Goal: Task Accomplishment & Management: Manage account settings

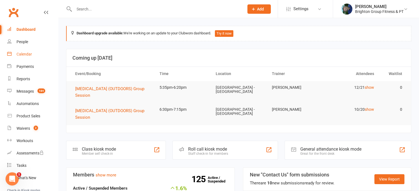
click at [24, 53] on div "Calendar" at bounding box center [24, 54] width 15 height 4
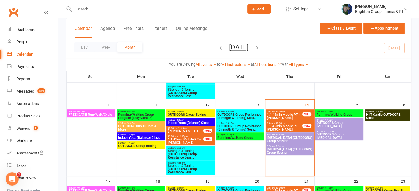
scroll to position [181, 0]
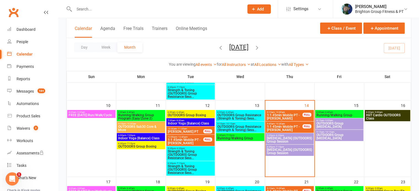
click at [291, 125] on span "1:1 45min Mobile PT - [PERSON_NAME]" at bounding box center [284, 128] width 36 height 7
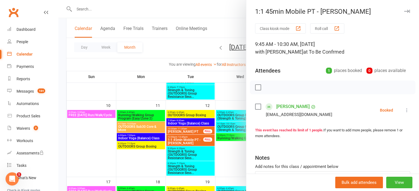
click at [255, 106] on label at bounding box center [258, 107] width 6 height 6
click at [268, 89] on icon "button" at bounding box center [270, 87] width 6 height 6
click at [215, 143] on div at bounding box center [238, 95] width 360 height 191
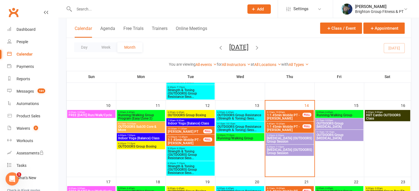
click at [285, 137] on span "[MEDICAL_DATA] (OUTDOORS) Group Session" at bounding box center [289, 140] width 46 height 7
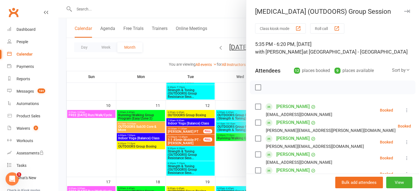
click at [255, 88] on label at bounding box center [258, 88] width 6 height 6
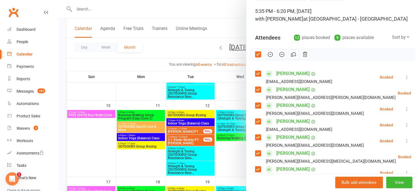
scroll to position [0, 0]
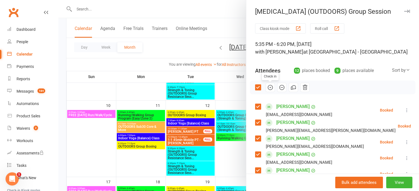
click at [268, 86] on icon "button" at bounding box center [270, 87] width 6 height 6
click at [219, 96] on div at bounding box center [238, 95] width 360 height 191
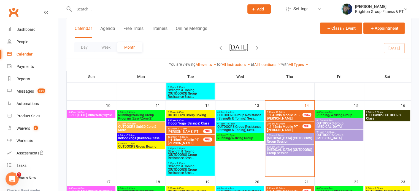
click at [287, 149] on span "[MEDICAL_DATA] (OUTDOORS) Group Session" at bounding box center [289, 151] width 46 height 7
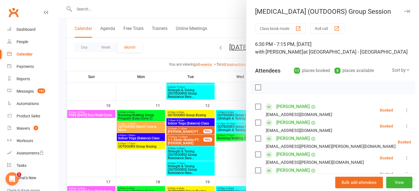
click at [257, 87] on label at bounding box center [258, 88] width 6 height 6
click at [267, 86] on icon "button" at bounding box center [270, 87] width 6 height 6
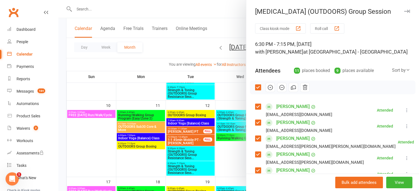
click at [181, 125] on div at bounding box center [238, 95] width 360 height 191
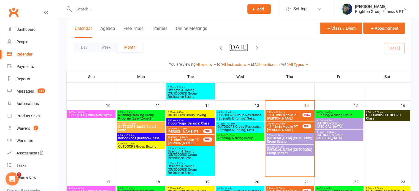
click at [339, 111] on div "6:00am - 6:45am Running/Walking Group" at bounding box center [339, 114] width 48 height 8
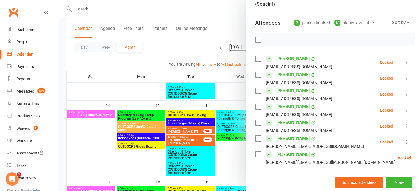
scroll to position [56, 0]
click at [226, 151] on div at bounding box center [238, 95] width 360 height 191
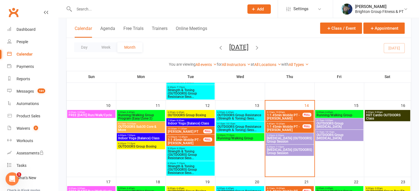
click at [341, 122] on span "OUTDOORS Group [MEDICAL_DATA]" at bounding box center [339, 125] width 46 height 7
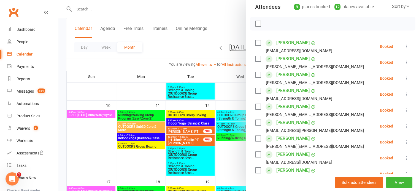
scroll to position [101, 0]
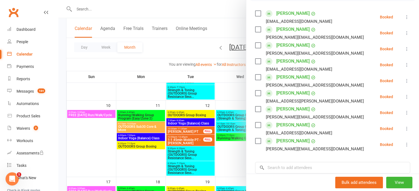
click at [233, 156] on div at bounding box center [238, 95] width 360 height 191
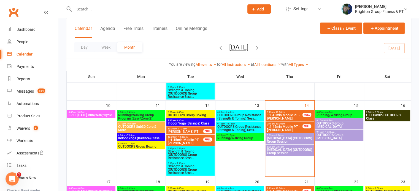
click at [331, 124] on span "OUTDOORS Group [MEDICAL_DATA]" at bounding box center [339, 125] width 46 height 7
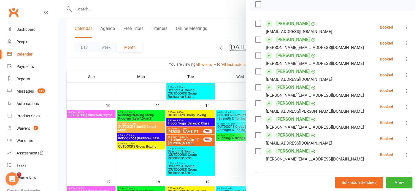
scroll to position [101, 0]
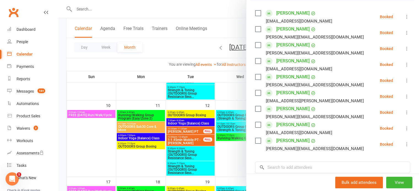
click at [229, 158] on div at bounding box center [238, 95] width 360 height 191
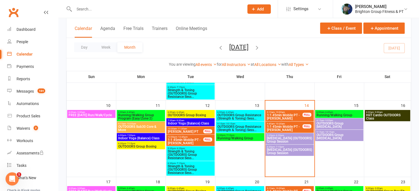
click at [336, 134] on span "OUTDOORS Group [MEDICAL_DATA]" at bounding box center [339, 136] width 46 height 7
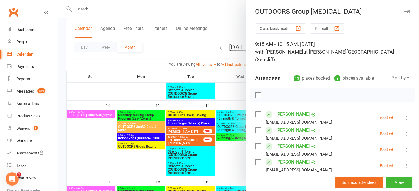
scroll to position [0, 0]
click at [224, 155] on div at bounding box center [238, 95] width 360 height 191
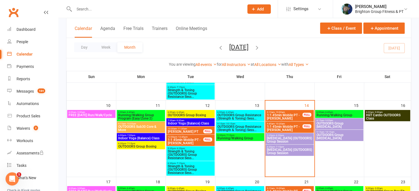
click at [371, 114] on span "HiiT Cardio OUTDOORS Class" at bounding box center [386, 117] width 43 height 7
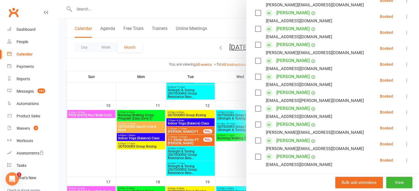
scroll to position [225, 0]
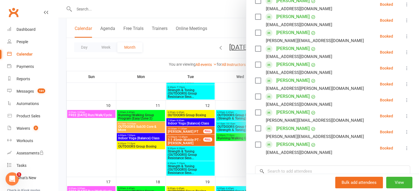
click at [238, 157] on div at bounding box center [238, 95] width 360 height 191
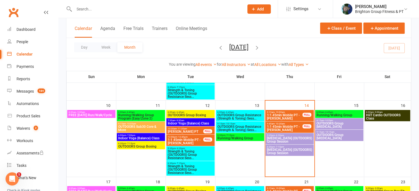
scroll to position [276, 0]
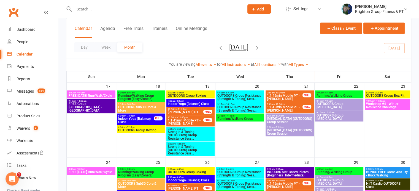
click at [380, 108] on span "Workshop #4 - Winter Resilience Challenge" at bounding box center [386, 105] width 43 height 7
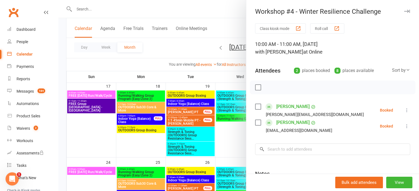
click at [222, 145] on div at bounding box center [238, 95] width 360 height 191
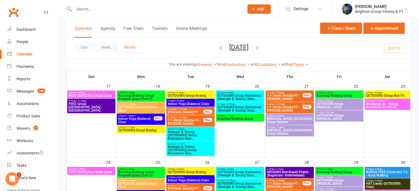
click at [91, 106] on span "FREE Group [GEOGRAPHIC_DATA] - [GEOGRAPHIC_DATA]" at bounding box center [91, 107] width 46 height 10
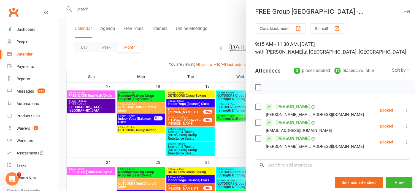
click at [91, 106] on div at bounding box center [238, 95] width 360 height 191
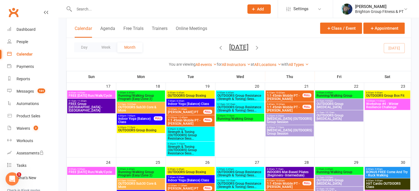
click at [94, 107] on span "FREE Group [GEOGRAPHIC_DATA] - [GEOGRAPHIC_DATA]" at bounding box center [91, 107] width 46 height 10
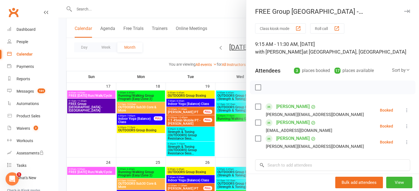
click at [94, 107] on div at bounding box center [238, 95] width 360 height 191
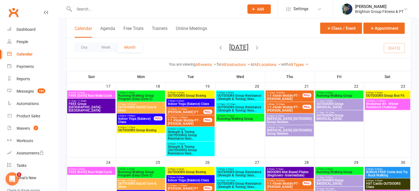
click at [127, 118] on span "Indoor Yoga (Balance) Class" at bounding box center [136, 120] width 36 height 7
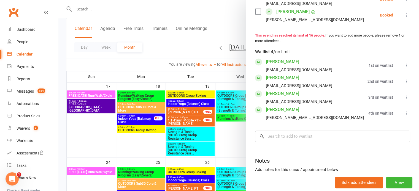
scroll to position [335, 0]
click at [146, 118] on div at bounding box center [238, 95] width 360 height 191
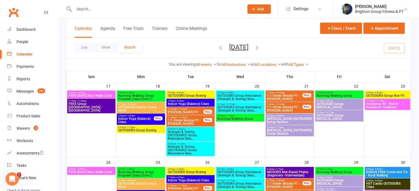
click at [146, 130] on span "OUTDOORS Group Boxing" at bounding box center [141, 130] width 46 height 3
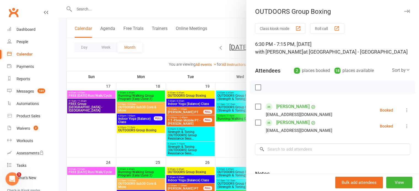
click at [146, 130] on div at bounding box center [238, 95] width 360 height 191
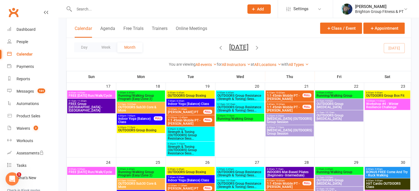
click at [203, 135] on span "Strength & Toning (OUTDOORS) Group Resistance Sess..." at bounding box center [190, 135] width 46 height 10
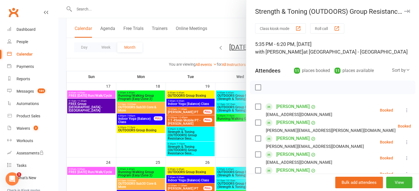
click at [184, 150] on div at bounding box center [238, 95] width 360 height 191
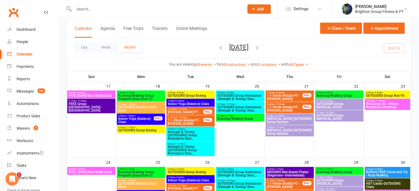
click at [184, 150] on span "Strength & Toning (OUTDOORS) Group Resistance Sess..." at bounding box center [190, 150] width 46 height 10
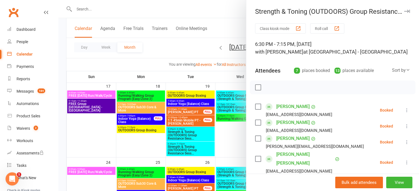
click at [219, 140] on div at bounding box center [238, 95] width 360 height 191
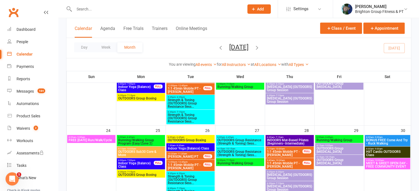
scroll to position [309, 0]
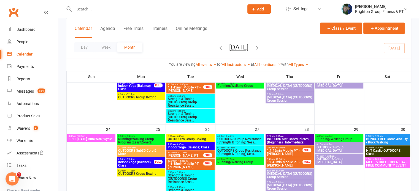
drag, startPoint x: 212, startPoint y: 144, endPoint x: 144, endPoint y: 163, distance: 70.4
click at [144, 163] on span "Indoor Yoga (Balance) Class" at bounding box center [136, 164] width 36 height 7
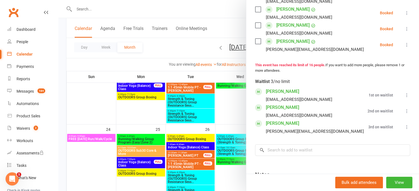
scroll to position [306, 0]
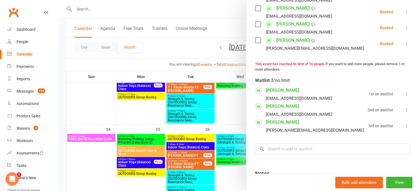
click at [204, 121] on div at bounding box center [238, 95] width 360 height 191
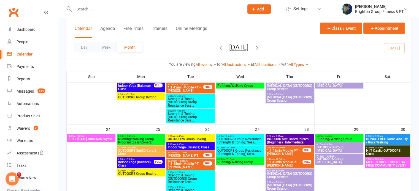
click at [187, 145] on span "7:30am - 8:30am" at bounding box center [190, 144] width 46 height 2
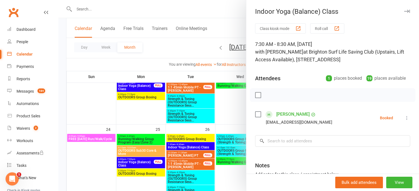
click at [163, 143] on div at bounding box center [238, 95] width 360 height 191
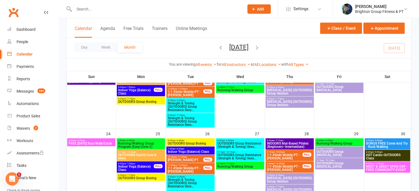
scroll to position [298, 0]
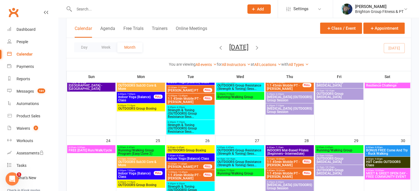
click at [292, 151] on span "INDOORS Mat-Based Pilates (Beginners–Intermediate)" at bounding box center [289, 152] width 46 height 7
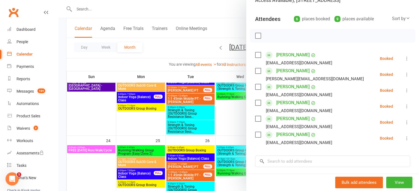
scroll to position [61, 0]
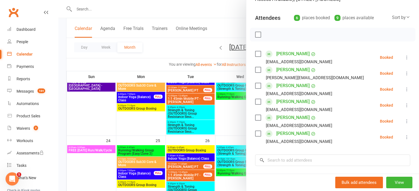
click at [227, 134] on div at bounding box center [238, 95] width 360 height 191
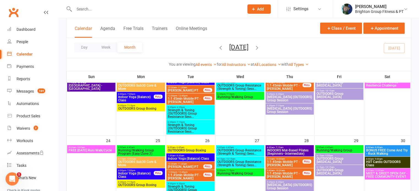
click at [380, 174] on span "MEET & GREET OPEN DAY - FREE COMMUNITY EVENT" at bounding box center [386, 175] width 43 height 7
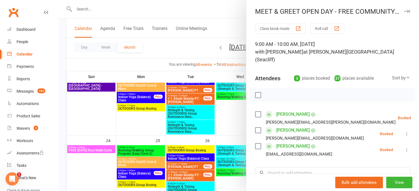
click at [225, 126] on div at bounding box center [238, 95] width 360 height 191
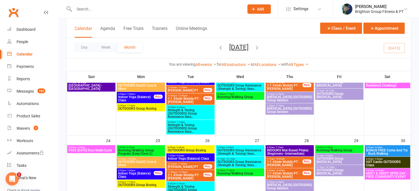
click at [385, 151] on span "BONUS FREE Come And Try - Ruck Walking" at bounding box center [386, 152] width 43 height 7
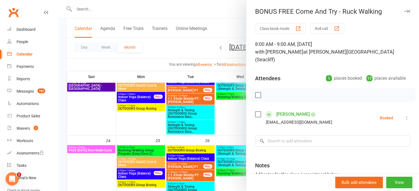
click at [230, 120] on div at bounding box center [238, 95] width 360 height 191
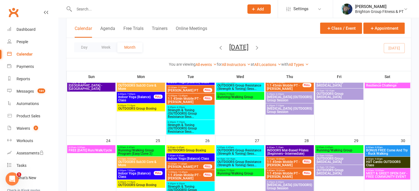
click at [380, 160] on span "HiiT Cardio OUTDOORS Class" at bounding box center [386, 163] width 43 height 7
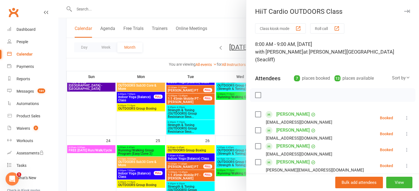
click at [219, 125] on div at bounding box center [238, 95] width 360 height 191
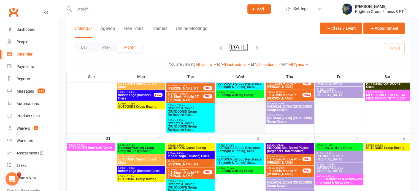
scroll to position [358, 0]
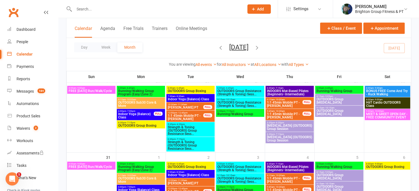
click at [286, 165] on span "INDOORS Mat-Based Pilates (Beginners–Intermediate)" at bounding box center [289, 168] width 46 height 7
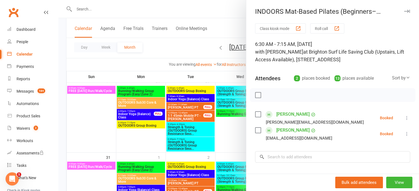
click at [226, 142] on div at bounding box center [238, 95] width 360 height 191
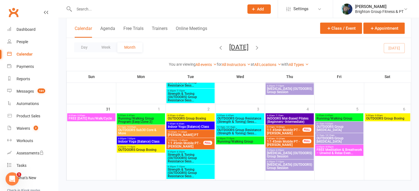
scroll to position [406, 0]
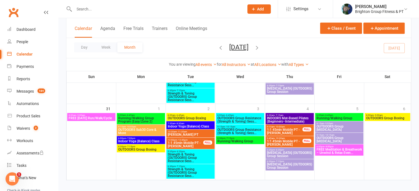
click at [342, 149] on span "FREE Meditation & Breathwork – Unwind & Relax Even..." at bounding box center [339, 151] width 46 height 7
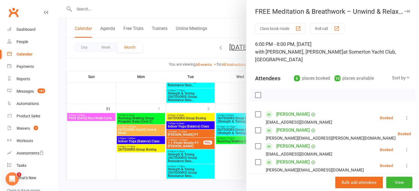
click at [212, 118] on div at bounding box center [238, 95] width 360 height 191
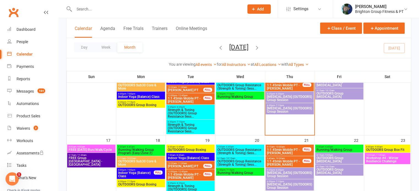
scroll to position [222, 0]
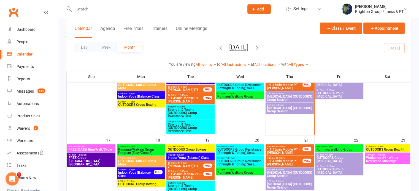
click at [146, 174] on span "Indoor Yoga (Balance) Class" at bounding box center [136, 174] width 36 height 7
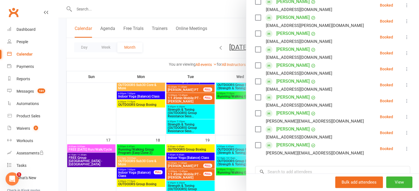
scroll to position [192, 0]
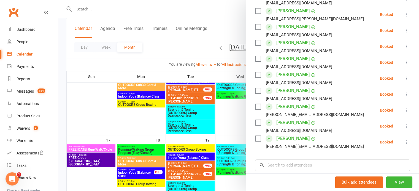
click at [181, 163] on div at bounding box center [238, 95] width 360 height 191
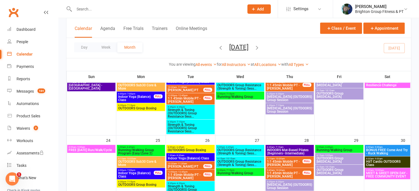
scroll to position [301, 0]
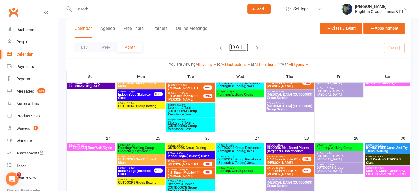
click at [145, 170] on span "Indoor Yoga (Balance) Class" at bounding box center [136, 173] width 36 height 7
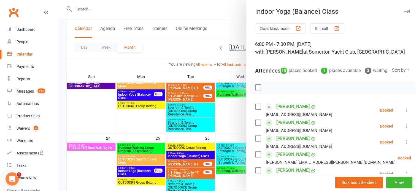
scroll to position [10, 0]
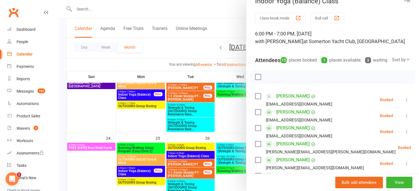
click at [294, 101] on link "[PERSON_NAME]" at bounding box center [292, 96] width 33 height 9
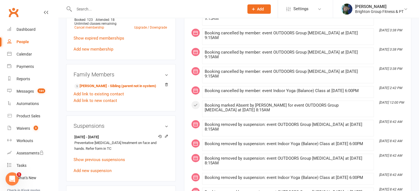
scroll to position [319, 0]
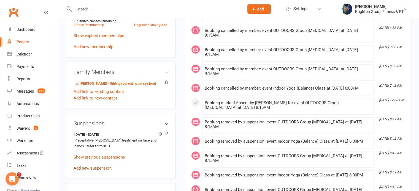
click at [88, 170] on link "Add new suspension" at bounding box center [92, 168] width 38 height 5
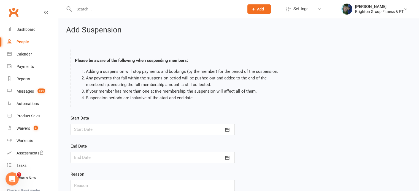
click at [97, 131] on div at bounding box center [152, 130] width 164 height 12
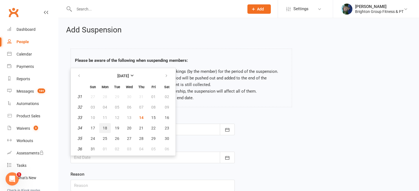
click at [106, 126] on span "18" at bounding box center [105, 128] width 4 height 4
type input "18 Aug 2025"
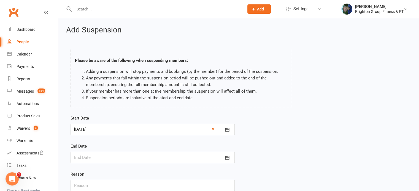
click at [94, 157] on div at bounding box center [152, 158] width 164 height 12
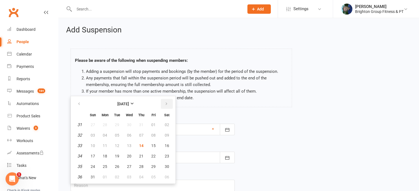
click at [164, 105] on icon "button" at bounding box center [166, 104] width 4 height 4
click at [92, 136] on span "07" at bounding box center [93, 135] width 4 height 4
type input "07 Sep 2025"
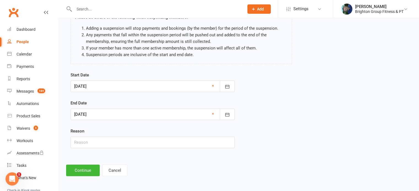
scroll to position [43, 0]
click at [86, 148] on div "Start Date 18 Aug 2025 August 2025 Sun Mon Tue Wed Thu Fri Sat 31 27 28 29 30 3…" at bounding box center [152, 114] width 172 height 84
click at [89, 146] on input "text" at bounding box center [152, 143] width 164 height 12
paste input "Extension. Had to delay the treatment due to getting Influenza A so I am a bit …"
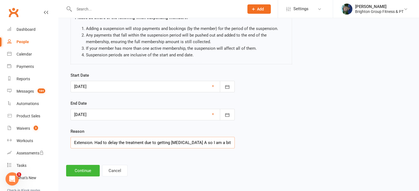
scroll to position [0, 164]
click at [85, 140] on input "Extension. Had to delay the treatment due to getting Influenza A so I am a bit …" at bounding box center [152, 143] width 164 height 12
type input "Extension. Had to delay the skin cancer treatment due to getting Influenza A so…"
click at [75, 171] on button "Continue" at bounding box center [83, 171] width 34 height 12
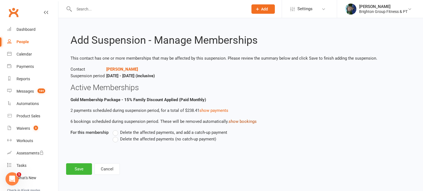
click at [240, 123] on button "show bookings" at bounding box center [242, 121] width 28 height 7
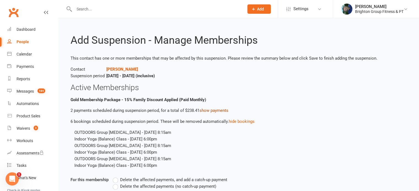
click at [214, 110] on link "show payments" at bounding box center [213, 110] width 29 height 5
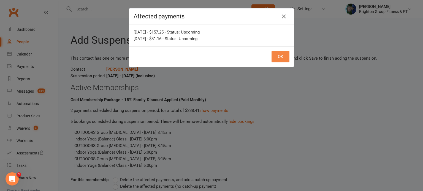
click at [278, 58] on button "OK" at bounding box center [280, 57] width 18 height 12
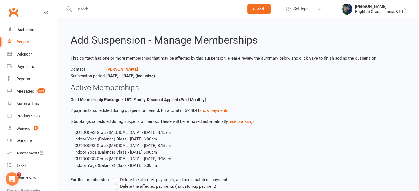
click at [165, 82] on div "This contact has one or more memberships that may be affected by this suspensio…" at bounding box center [238, 128] width 336 height 147
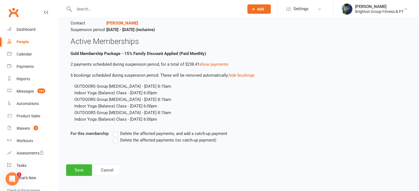
click at [174, 134] on span "Delete the affected payments, and add a catch-up payment" at bounding box center [173, 133] width 107 height 6
click at [116, 130] on input "Delete the affected payments, and add a catch-up payment" at bounding box center [115, 130] width 4 height 0
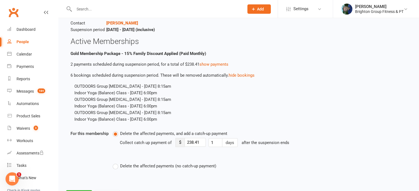
click at [180, 146] on span "$" at bounding box center [179, 142] width 9 height 9
click at [200, 141] on input "238.41" at bounding box center [194, 142] width 21 height 9
type input "2"
type input "131.04"
click at [302, 133] on div "Delete the affected payments, and add a catch-up payment Collect catch up payme…" at bounding box center [221, 149] width 216 height 39
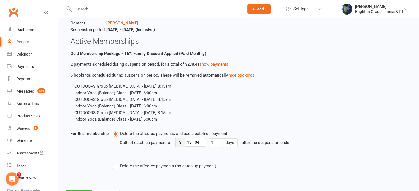
scroll to position [72, 0]
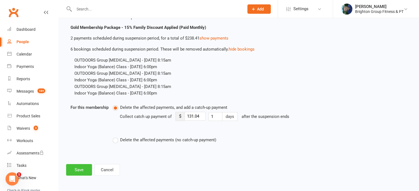
click at [72, 168] on button "Save" at bounding box center [79, 170] width 26 height 12
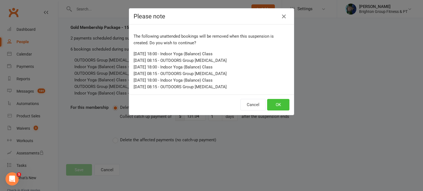
click at [287, 105] on button "OK" at bounding box center [278, 105] width 22 height 12
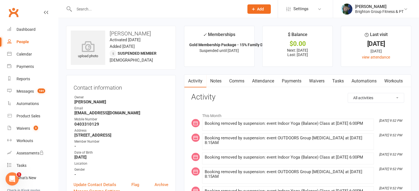
click at [364, 81] on link "Automations" at bounding box center [363, 81] width 33 height 13
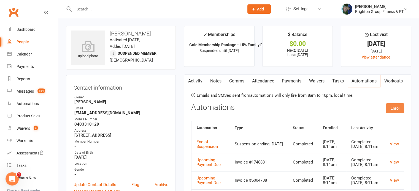
click at [396, 105] on button "Enrol" at bounding box center [395, 108] width 18 height 10
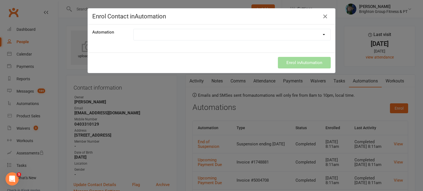
click at [154, 29] on select "Booking Link Instructions Booking Link (Yoga Only) Credit Card Expiry End of Su…" at bounding box center [231, 34] width 197 height 11
select select "3607"
click at [133, 29] on select "Booking Link Instructions Booking Link (Yoga Only) Credit Card Expiry End of Su…" at bounding box center [231, 34] width 197 height 11
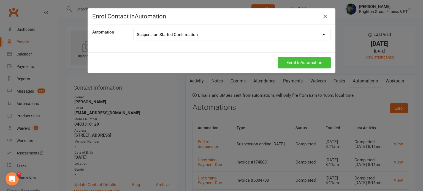
click at [310, 64] on button "Enrol in Automation" at bounding box center [304, 63] width 53 height 12
